Goal: Transaction & Acquisition: Purchase product/service

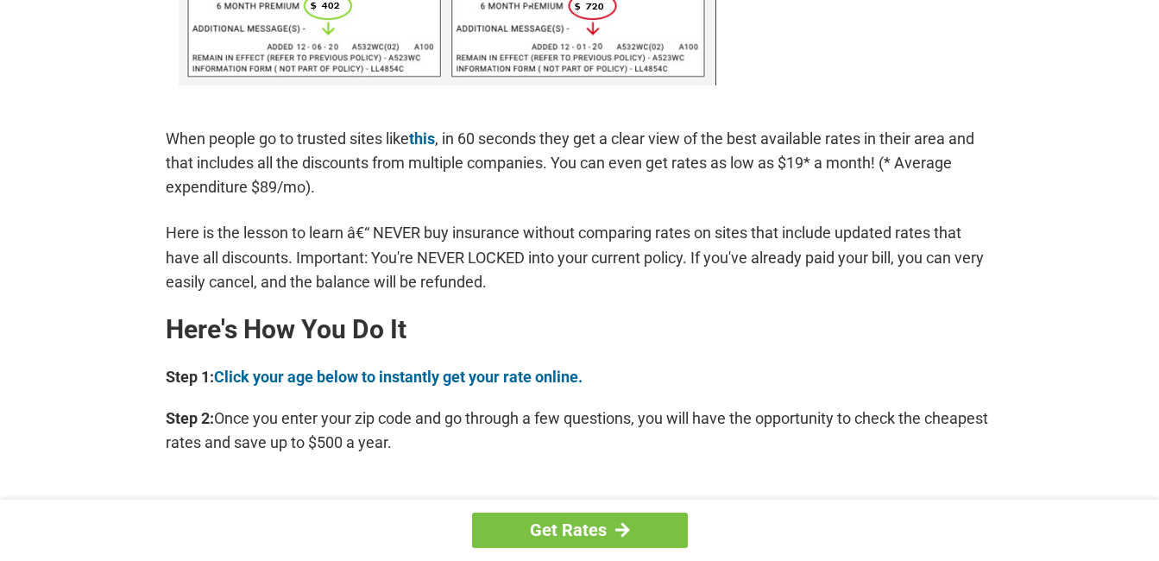
scroll to position [1294, 0]
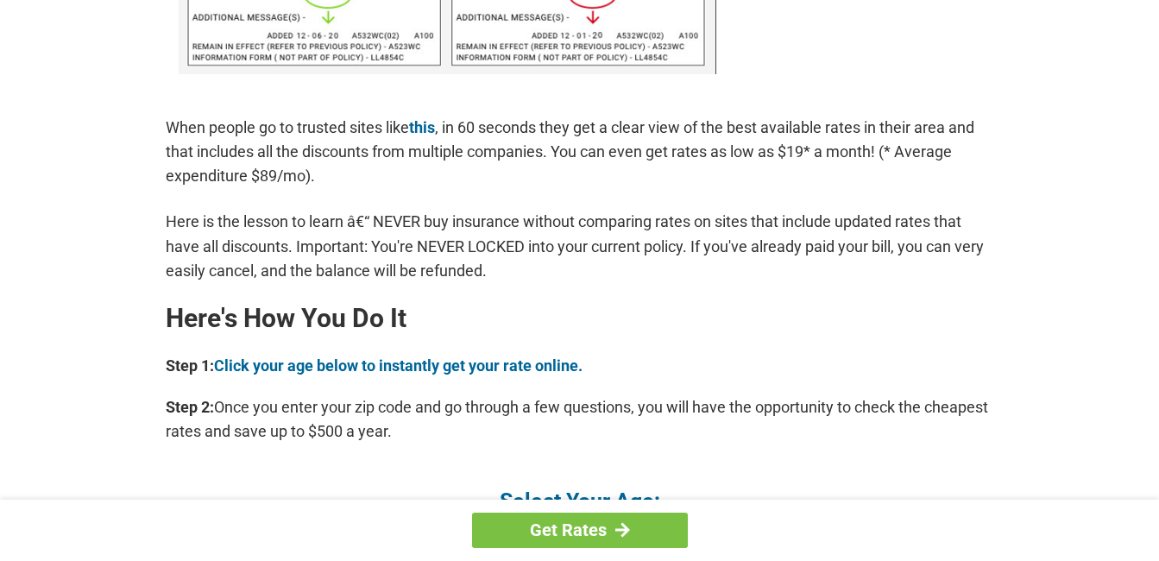
click at [551, 354] on p "Step 1: Click your age below to instantly get your rate online." at bounding box center [580, 366] width 828 height 24
click at [551, 362] on link "Click your age below to instantly get your rate online." at bounding box center [398, 365] width 368 height 18
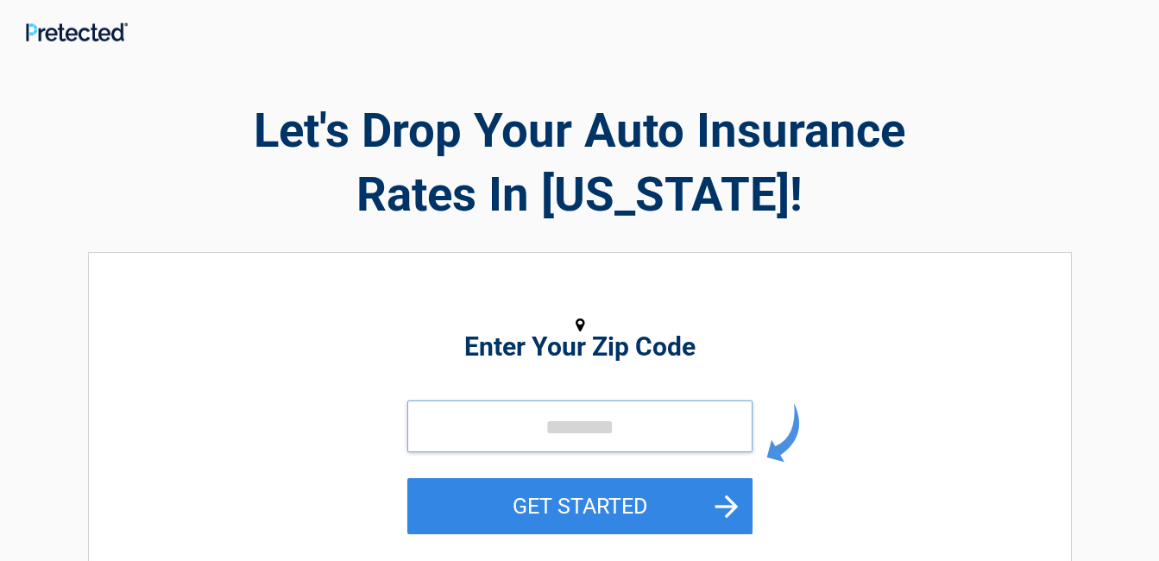
click at [534, 437] on input "tel" at bounding box center [579, 426] width 345 height 52
type input "*****"
click at [541, 517] on button "GET STARTED" at bounding box center [579, 506] width 345 height 56
